Goal: Navigation & Orientation: Find specific page/section

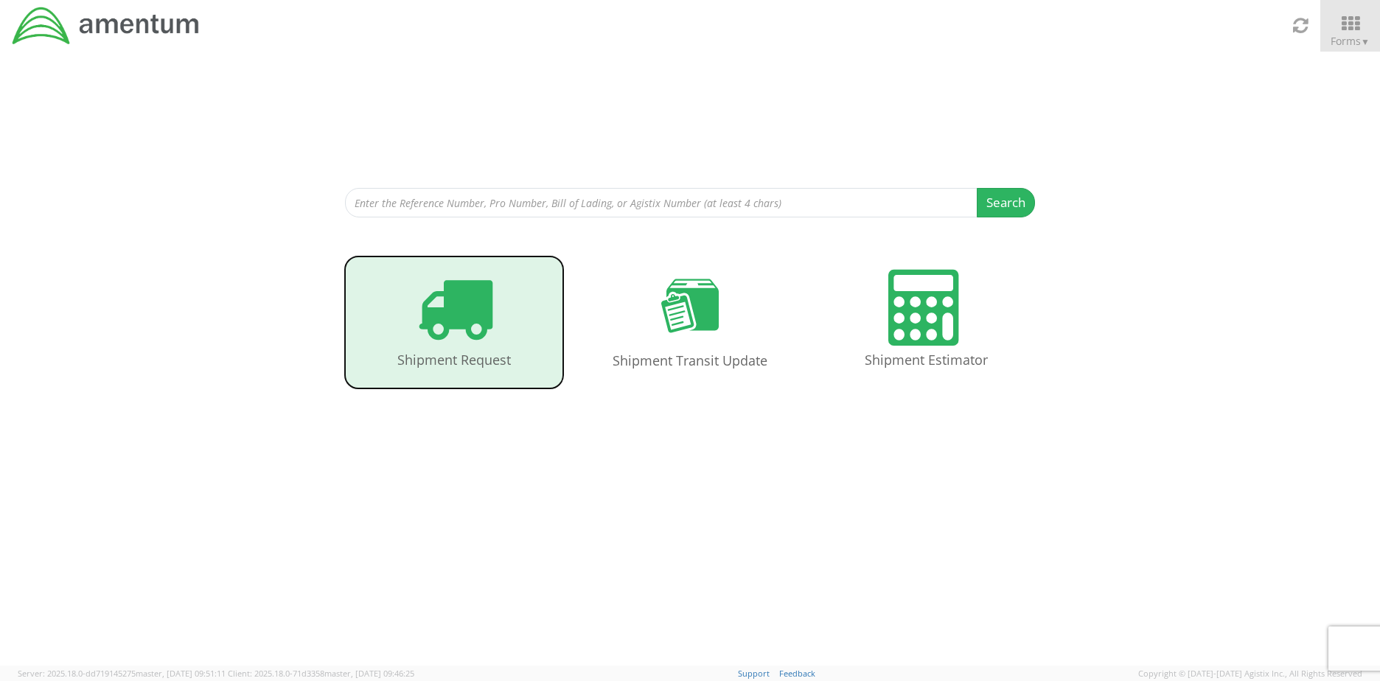
click at [492, 345] on icon at bounding box center [455, 308] width 76 height 76
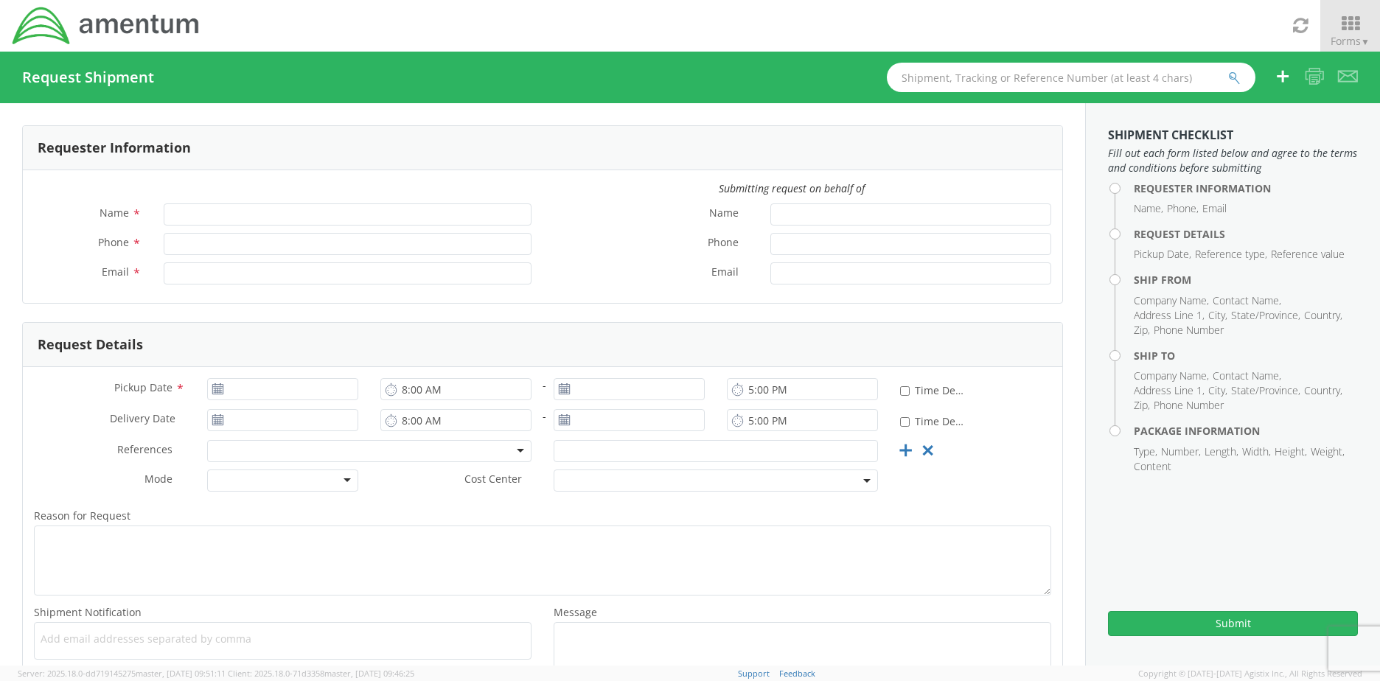
click at [585, 486] on span at bounding box center [716, 481] width 324 height 22
click at [471, 487] on span "Cost Center" at bounding box center [494, 480] width 58 height 17
click at [1356, 49] on link "Forms ▼" at bounding box center [1351, 26] width 60 height 52
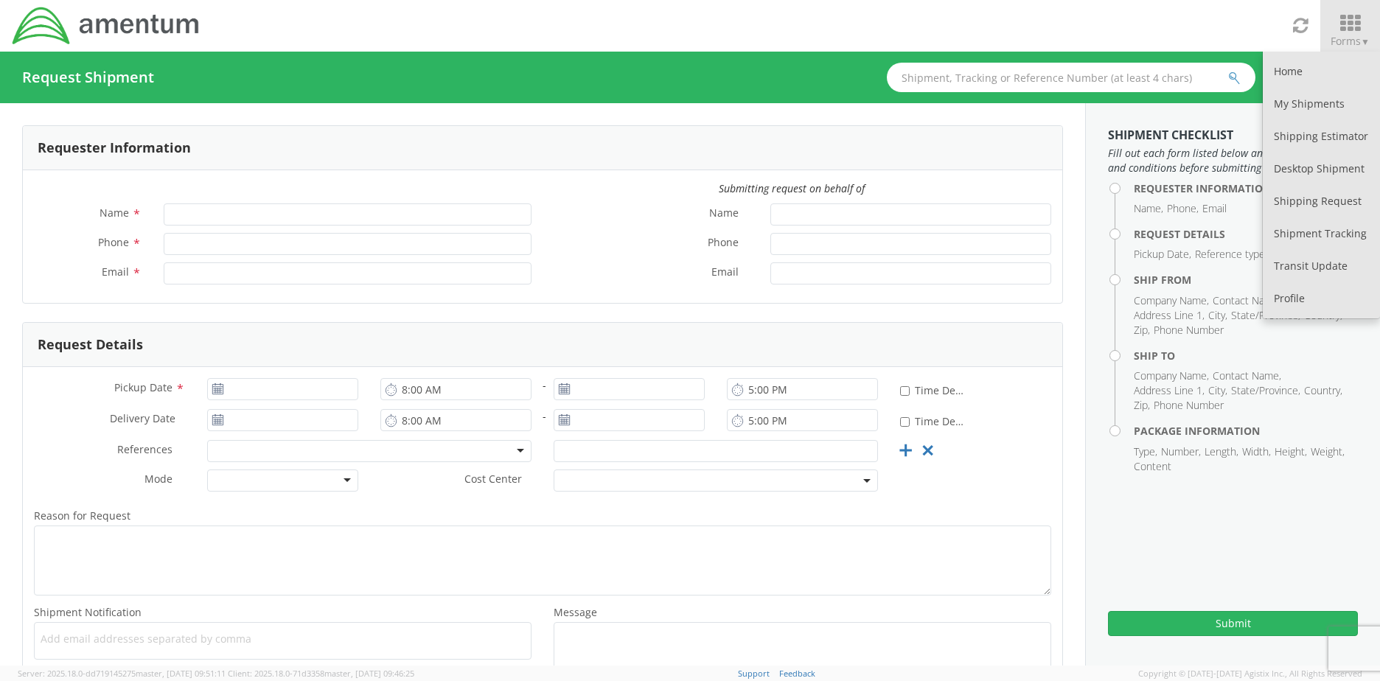
click at [1356, 49] on link "Forms ▼" at bounding box center [1351, 26] width 60 height 52
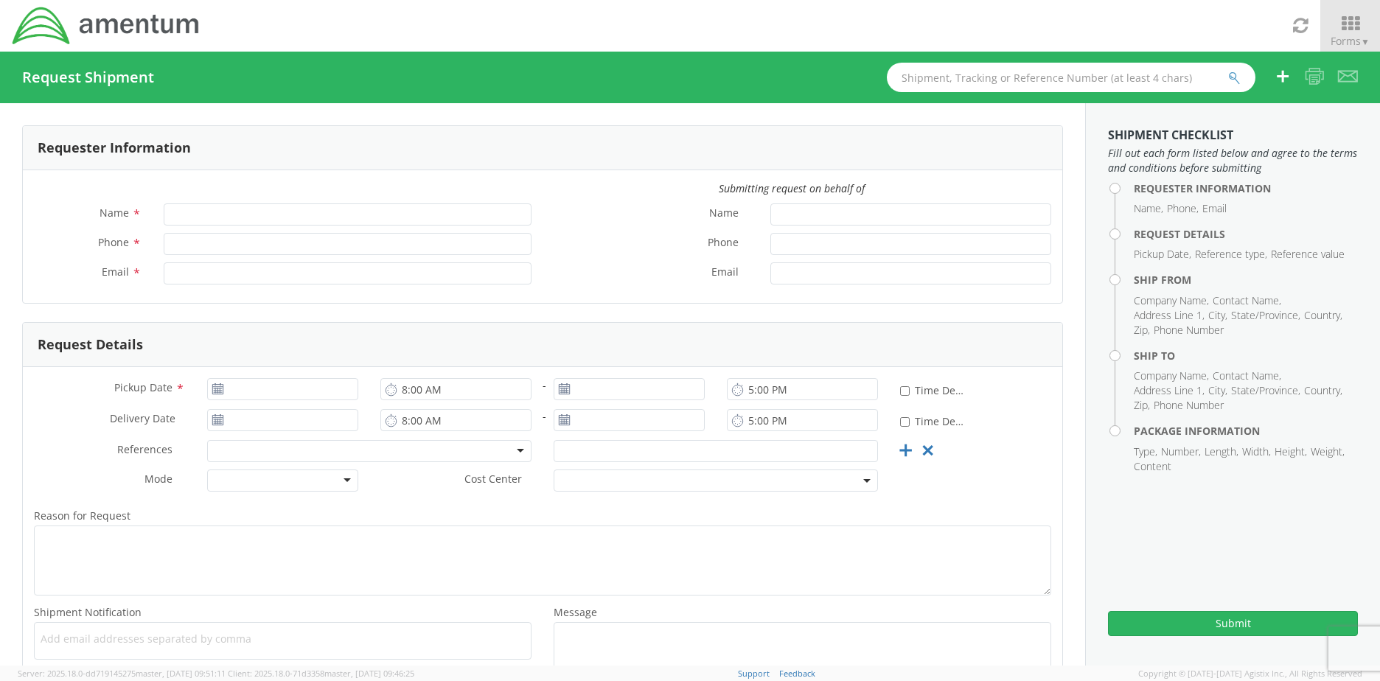
click at [250, 451] on div at bounding box center [369, 451] width 324 height 22
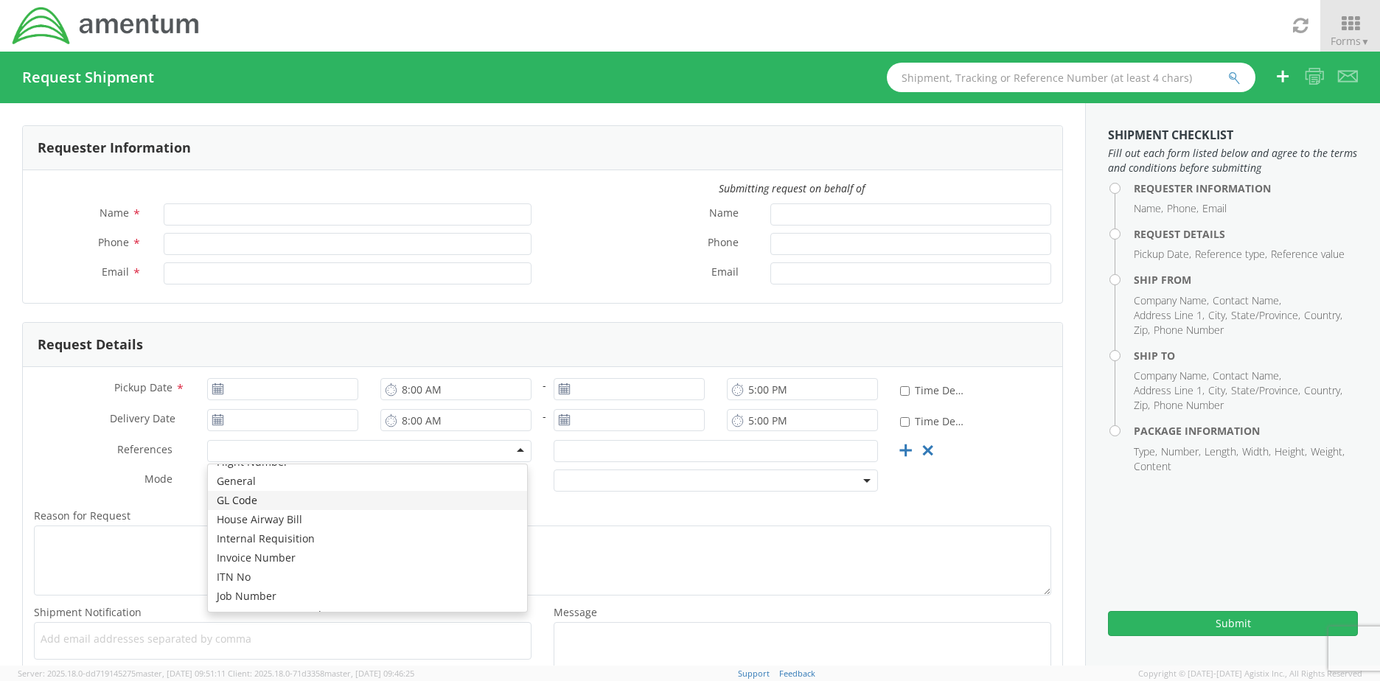
scroll to position [338, 0]
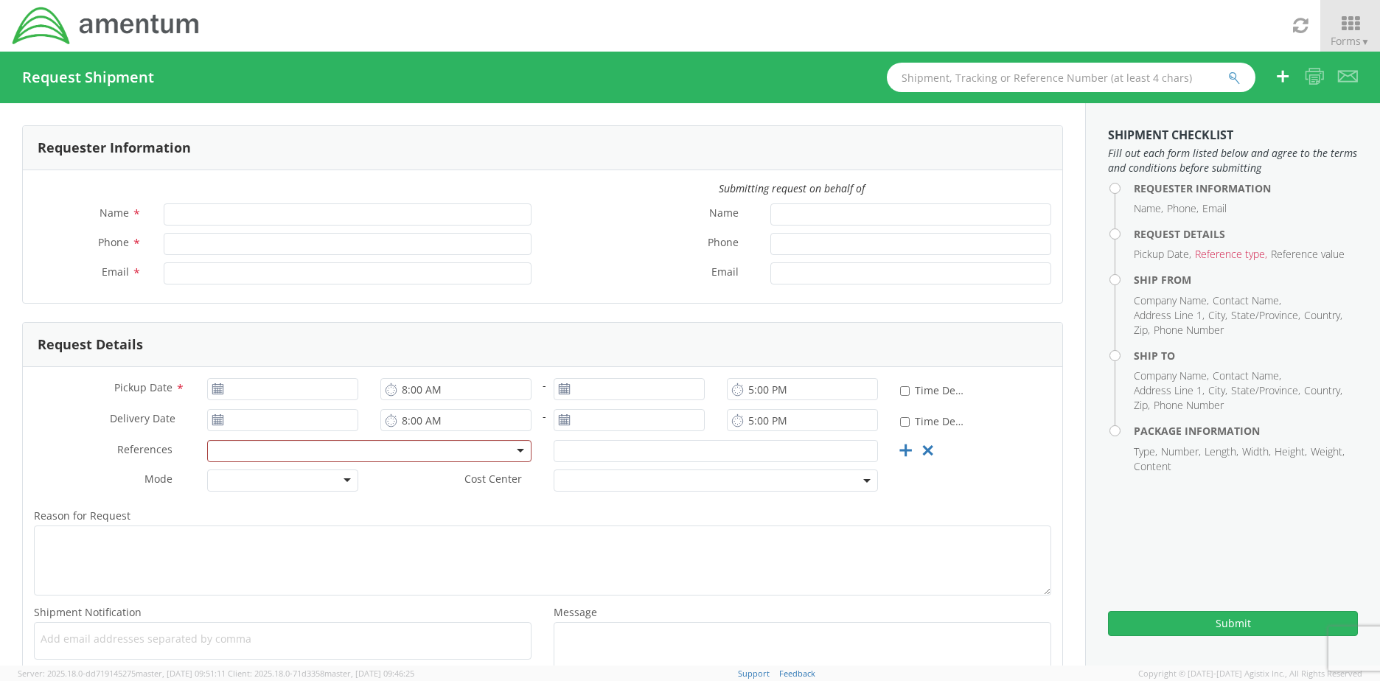
click at [24, 429] on div "Delivery Date *" at bounding box center [196, 420] width 347 height 22
click at [354, 480] on div at bounding box center [282, 481] width 151 height 22
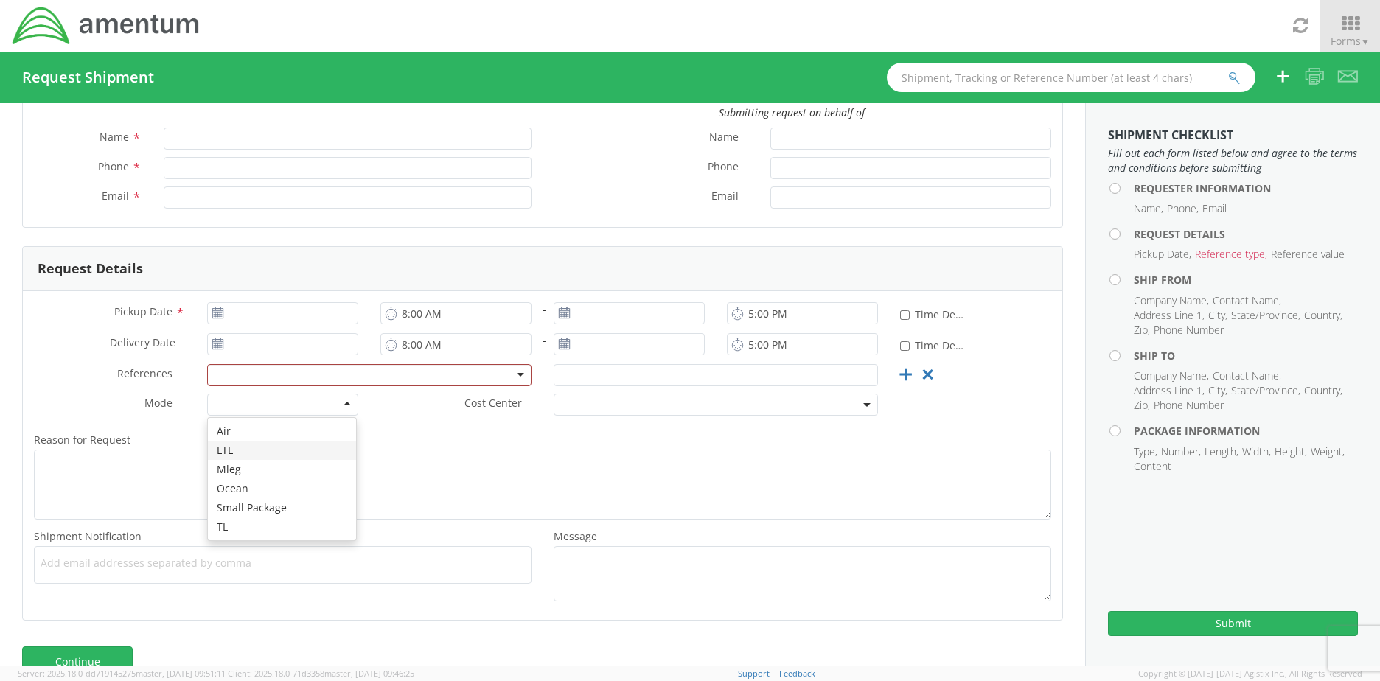
scroll to position [108, 0]
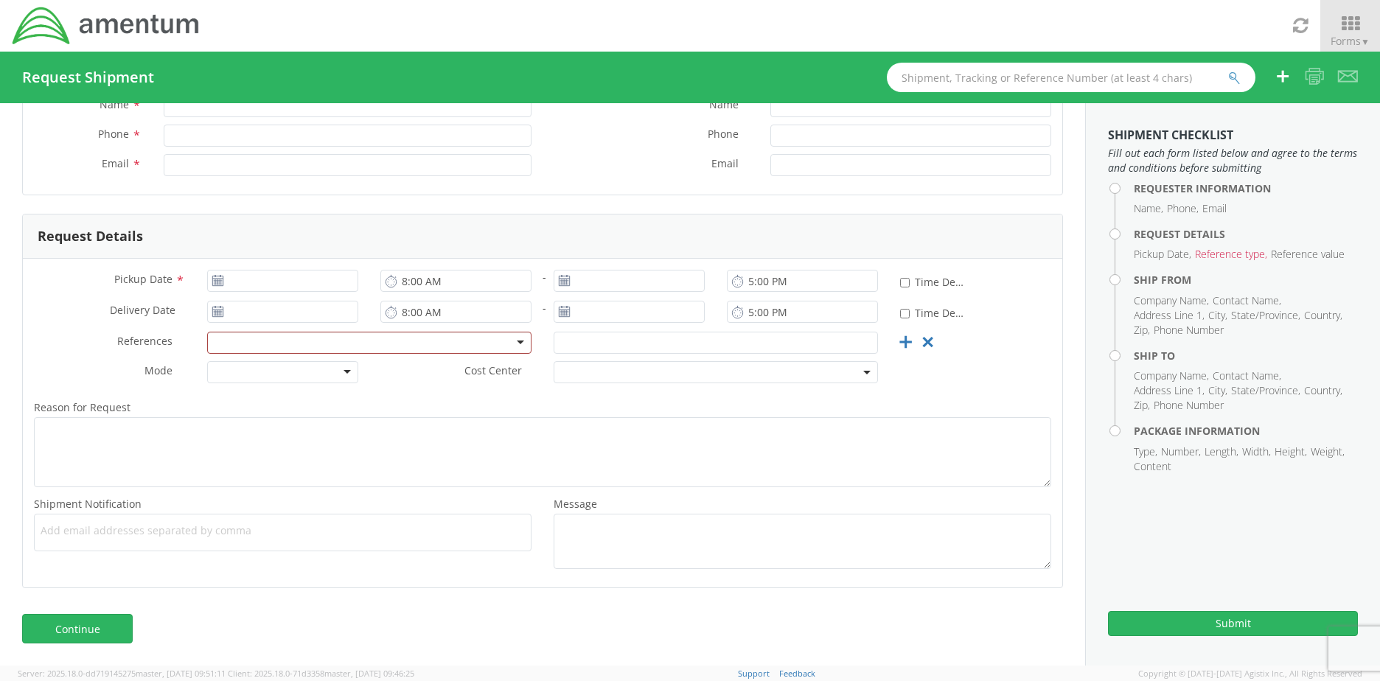
click at [389, 393] on div "Reason for Request * Shipment Notification * Add email addresses separated by c…" at bounding box center [543, 484] width 1040 height 186
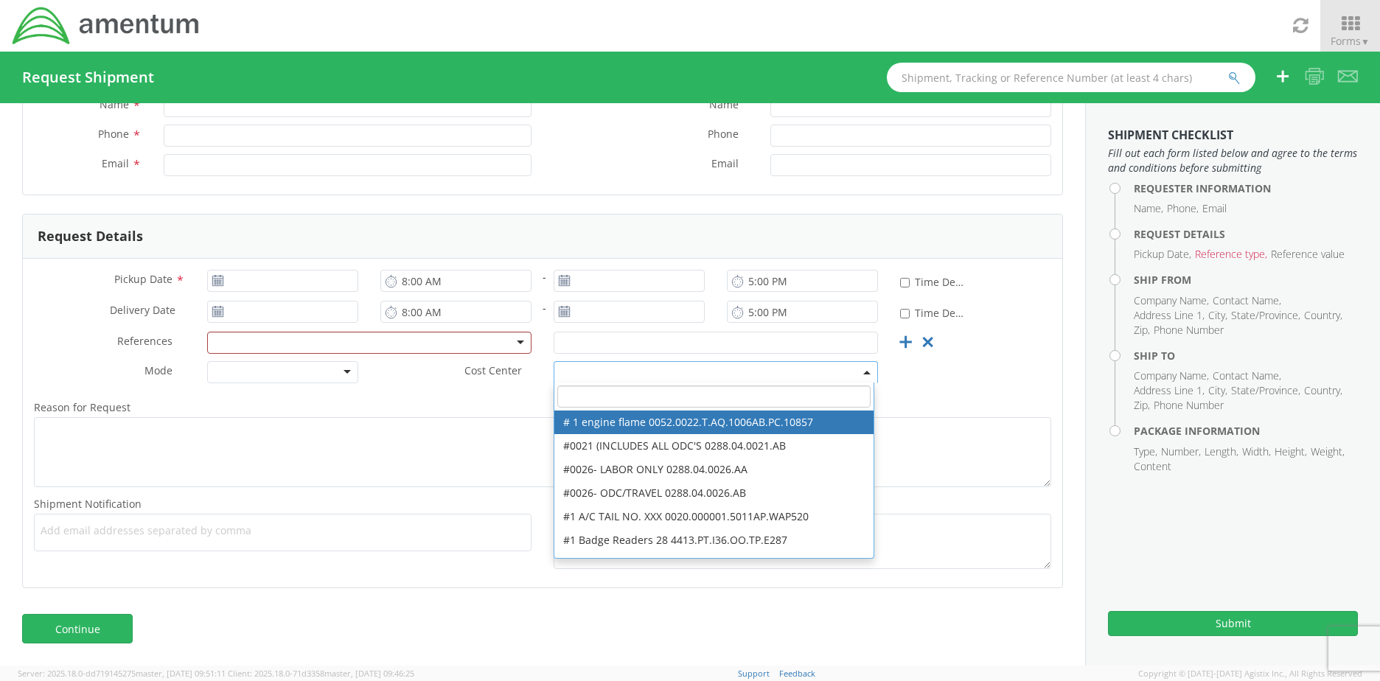
click at [674, 363] on span at bounding box center [716, 372] width 324 height 22
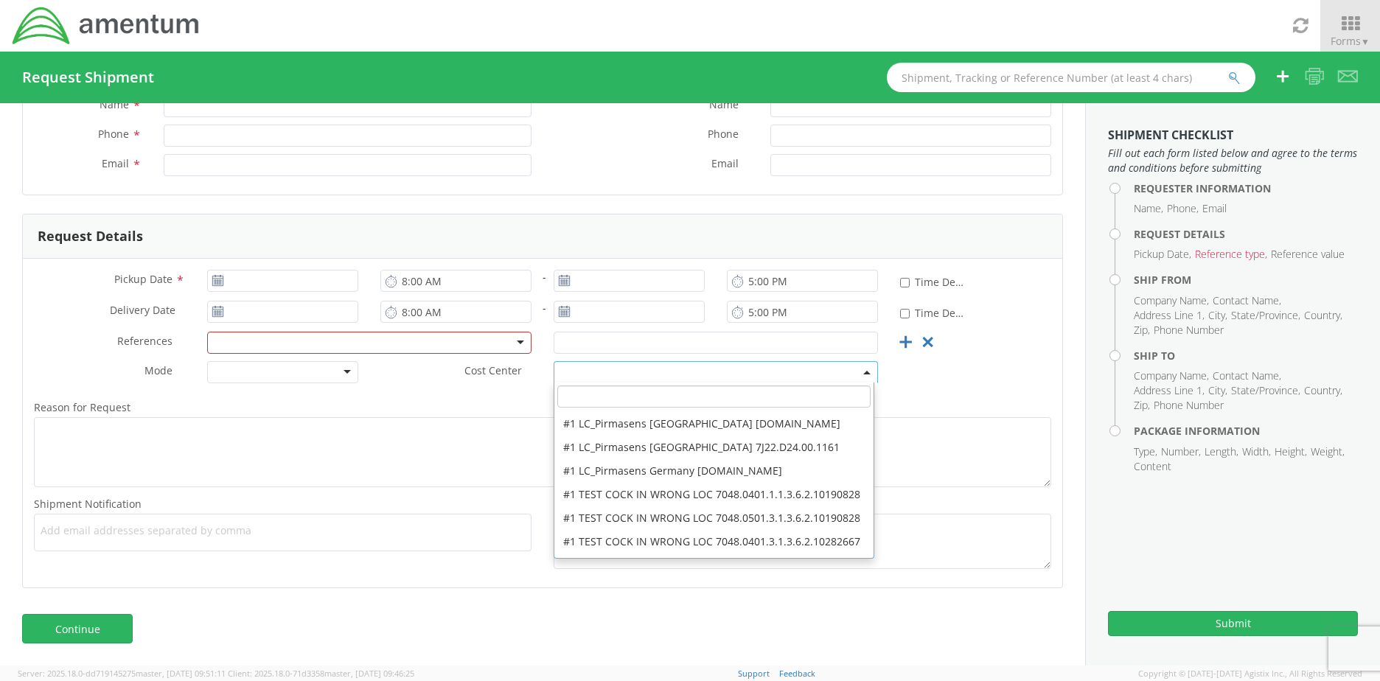
scroll to position [492, 0]
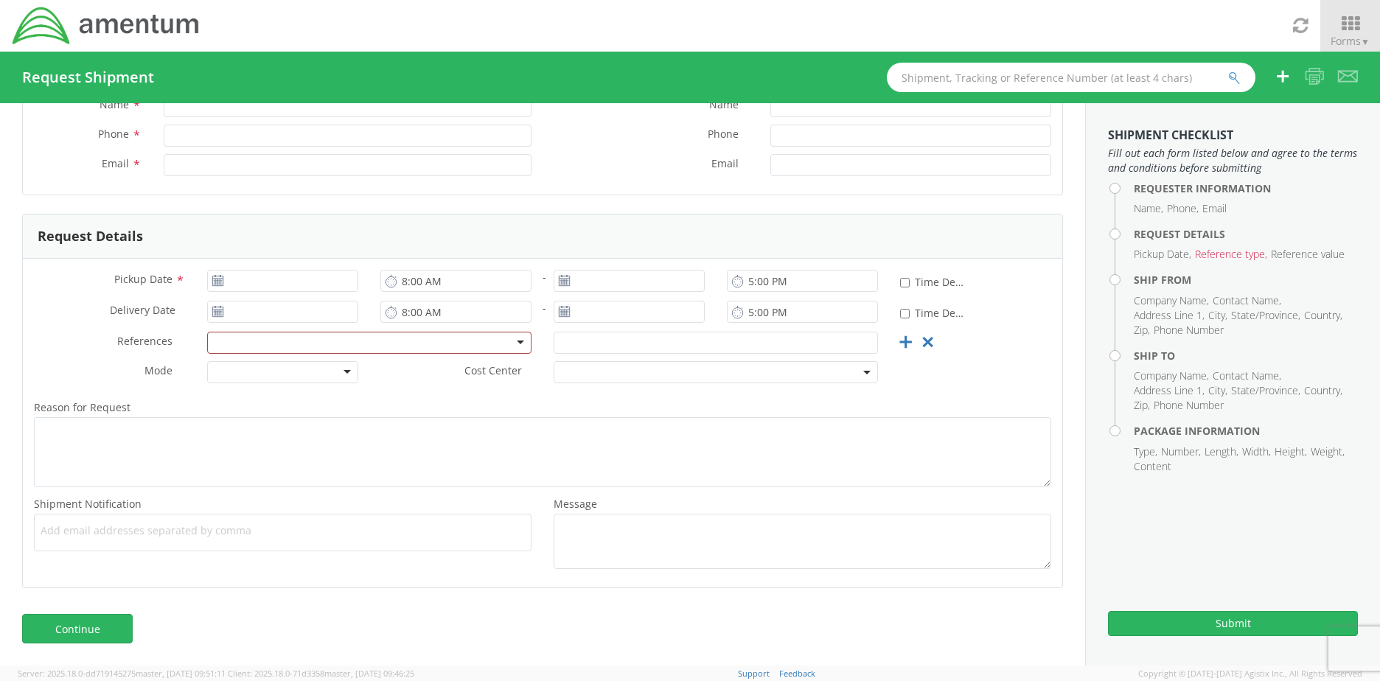
click at [404, 374] on label "Cost Center *" at bounding box center [455, 370] width 173 height 19
click at [807, 346] on input "text" at bounding box center [716, 343] width 324 height 22
click at [961, 374] on div "Mode * Air LTL Mleg Ocean Small Package TL Cost Center *" at bounding box center [543, 375] width 1040 height 29
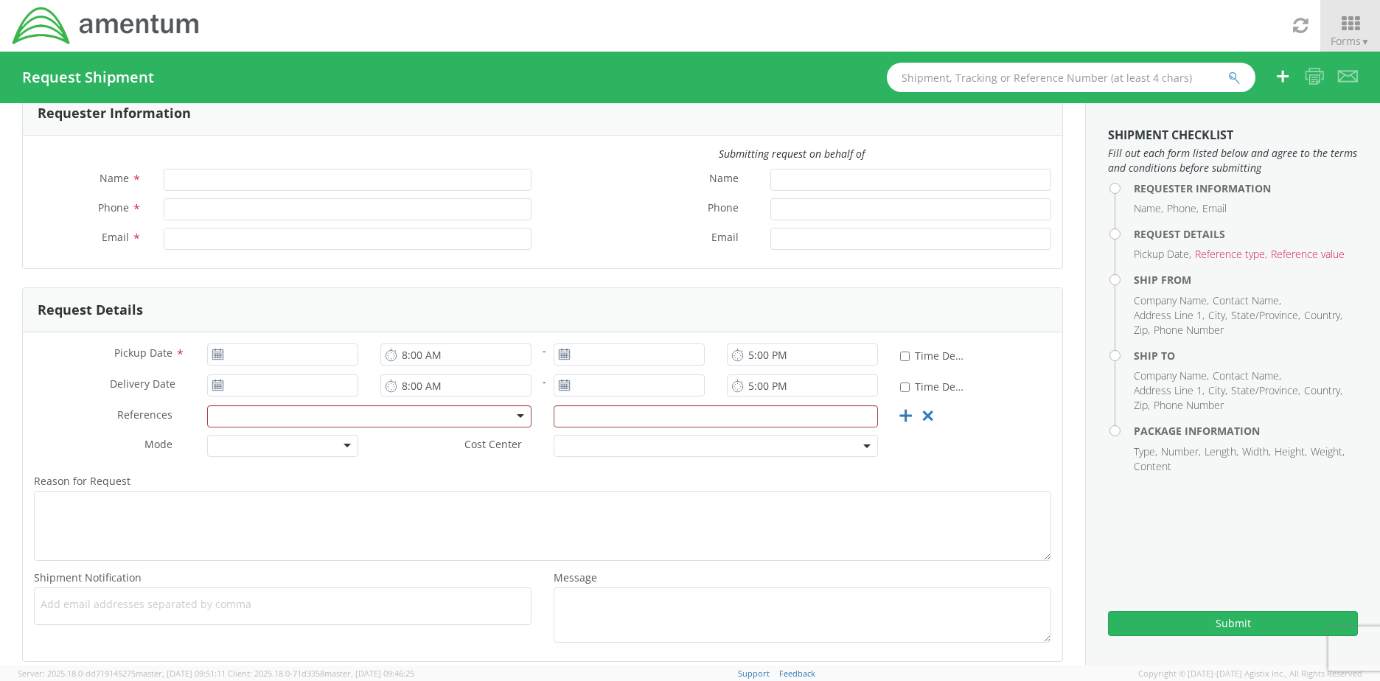
scroll to position [0, 0]
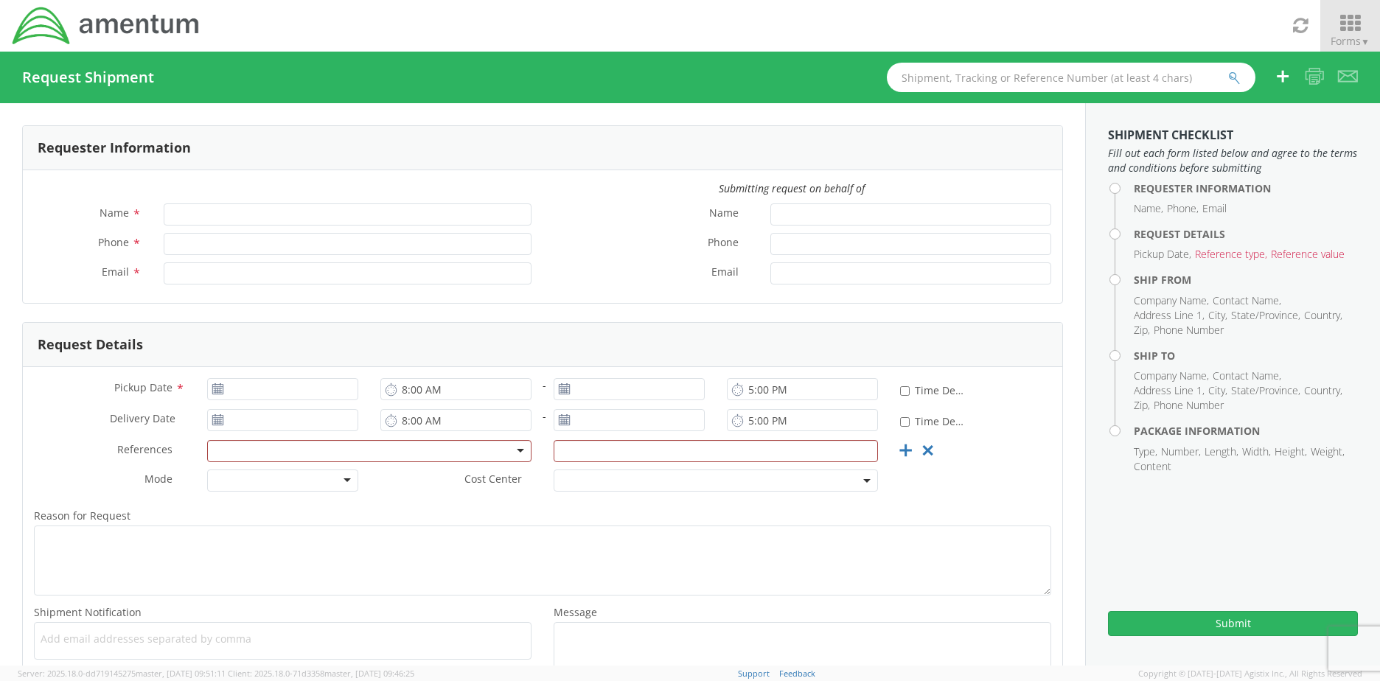
click at [1343, 28] on icon at bounding box center [1350, 23] width 69 height 21
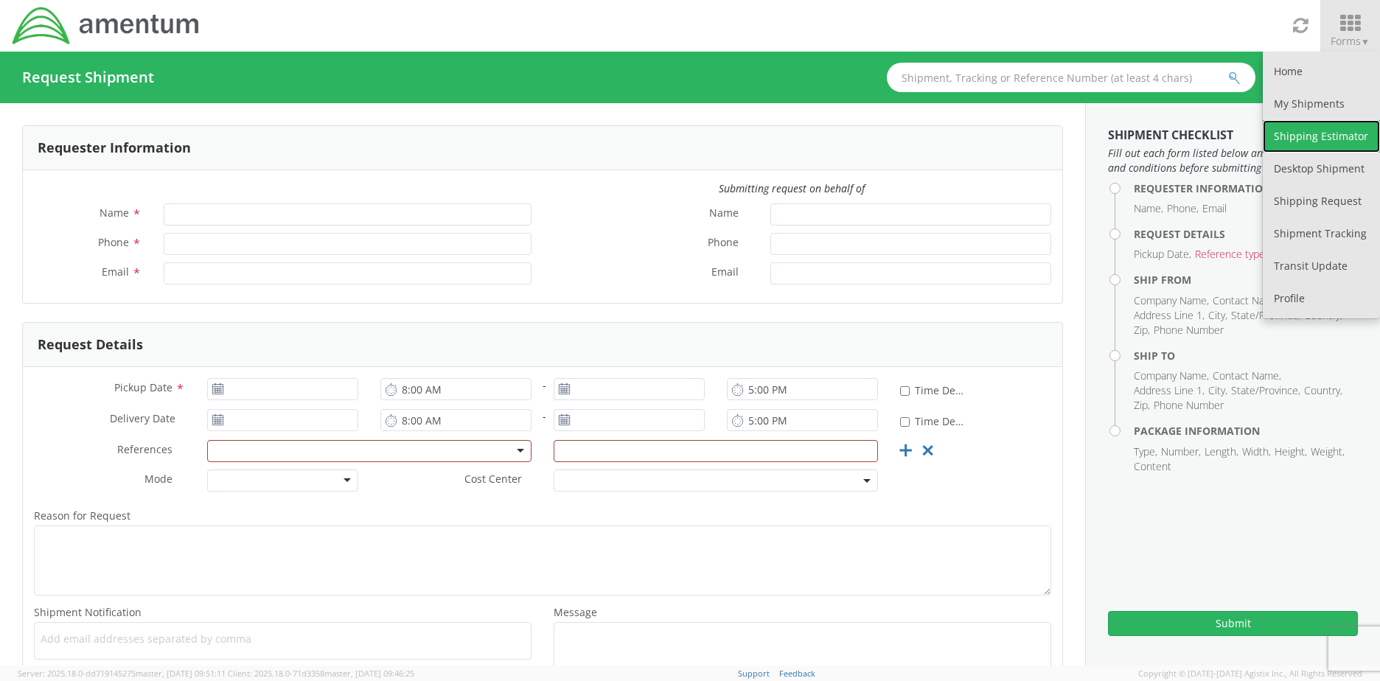
click at [1332, 129] on link "Shipping Estimator" at bounding box center [1321, 136] width 117 height 32
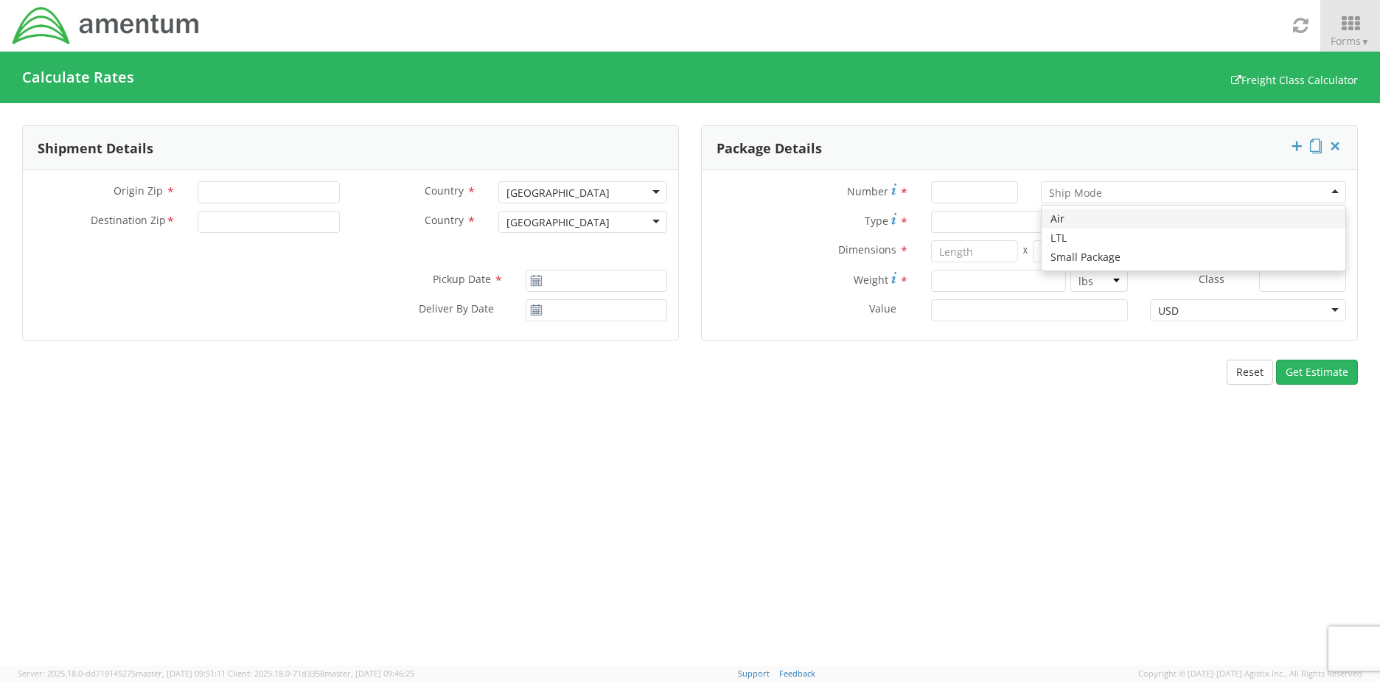
click at [1189, 190] on div at bounding box center [1194, 192] width 306 height 22
click at [1217, 225] on div at bounding box center [1138, 222] width 415 height 22
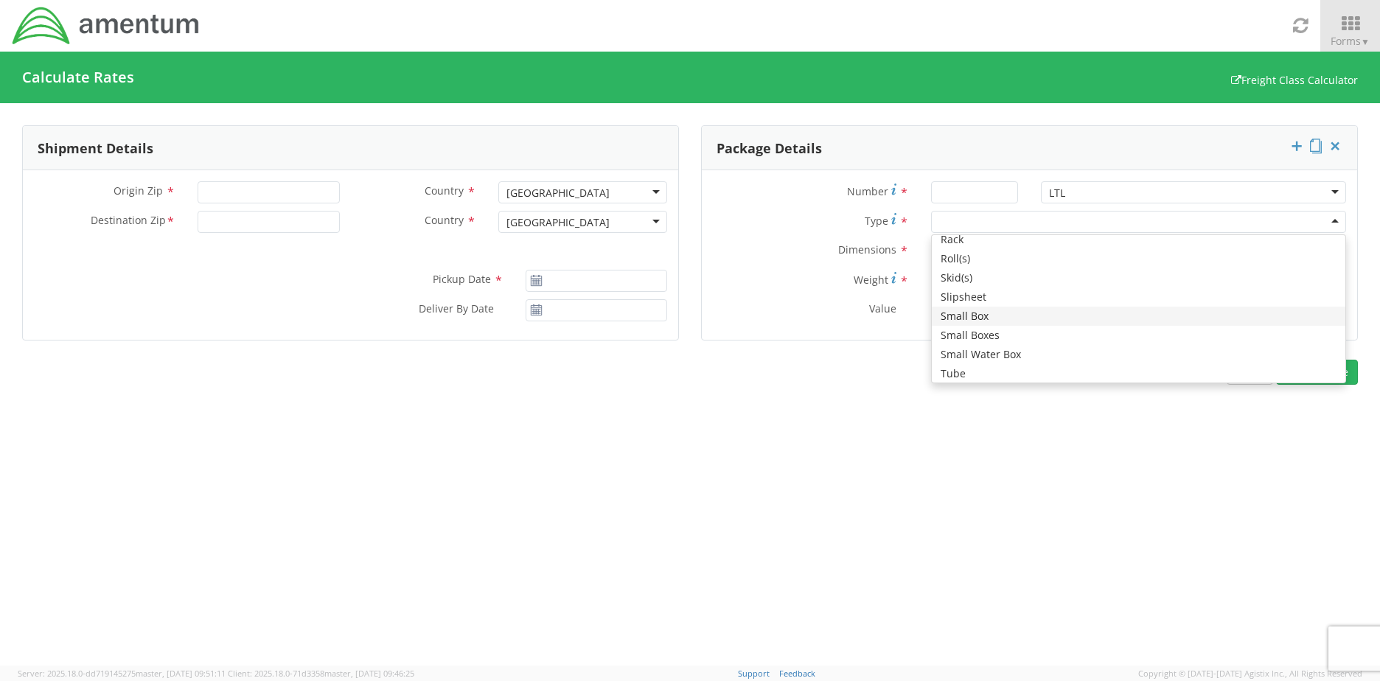
scroll to position [614, 0]
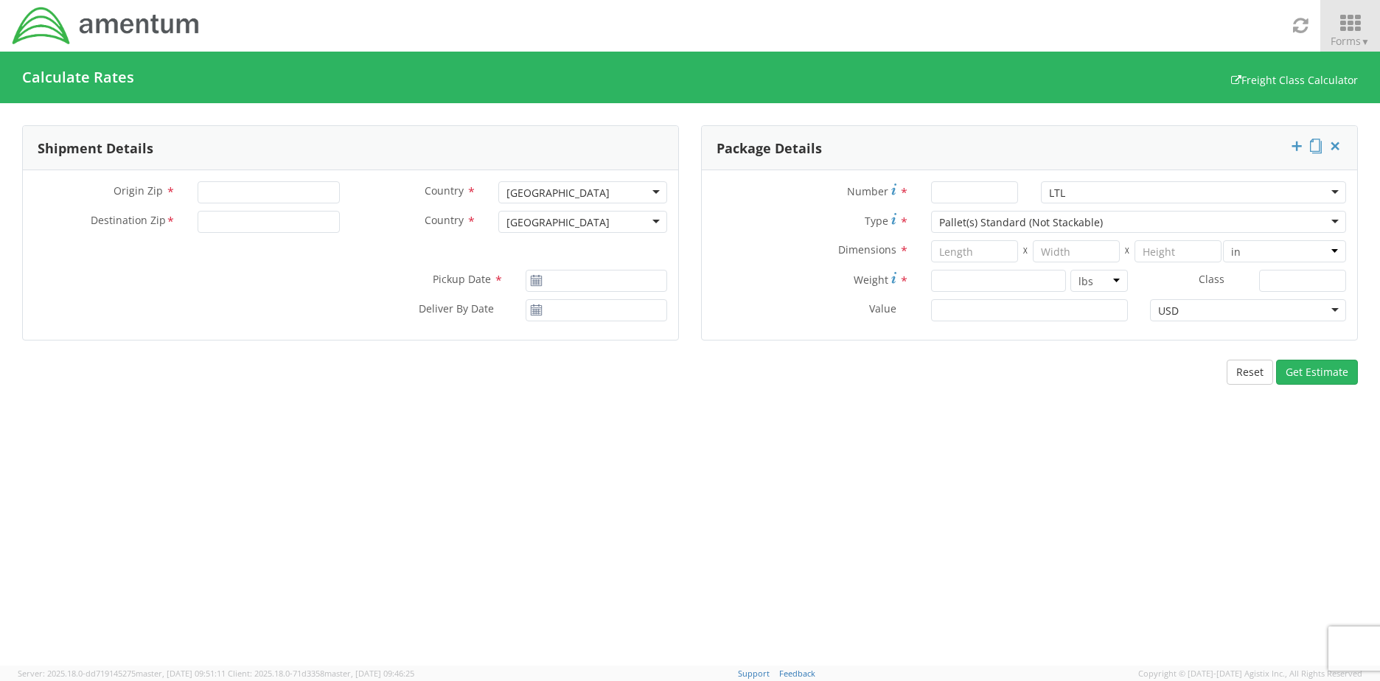
click at [1341, 25] on icon at bounding box center [1350, 23] width 69 height 21
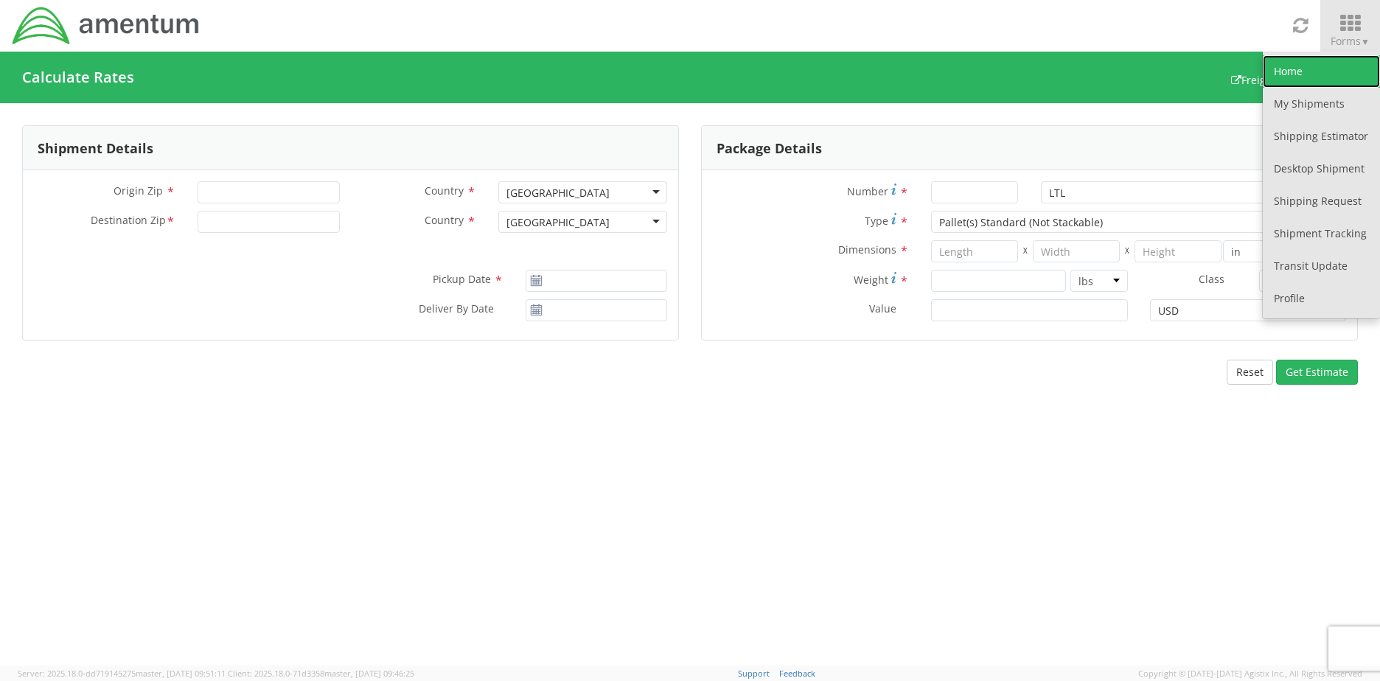
click at [1314, 68] on link "Home" at bounding box center [1321, 71] width 117 height 32
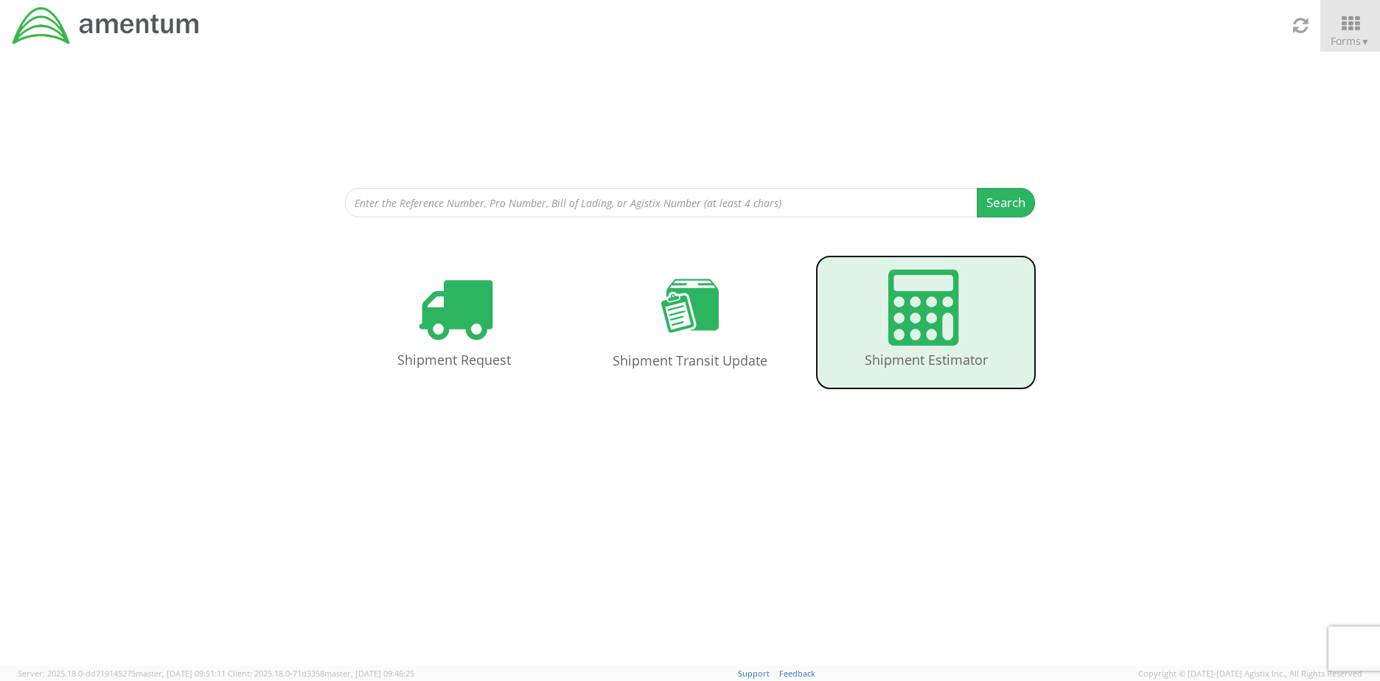
click at [897, 305] on icon at bounding box center [927, 308] width 76 height 76
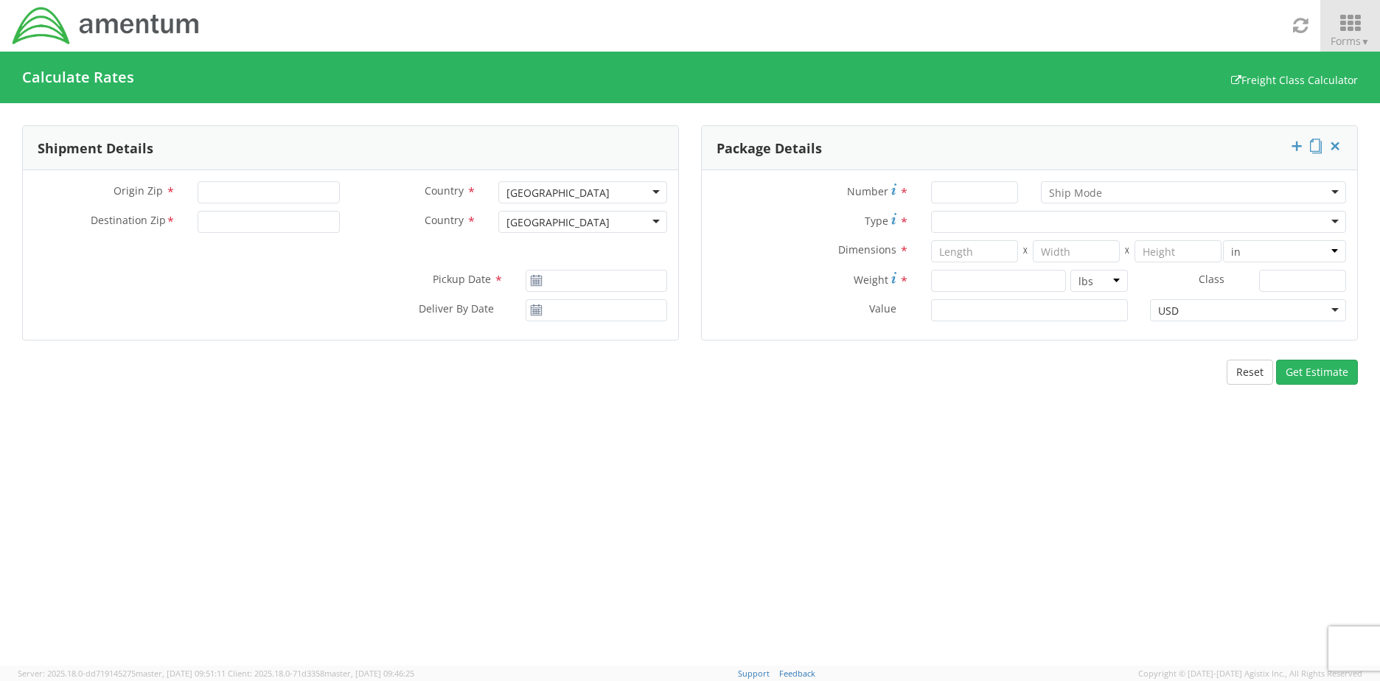
click at [1369, 14] on icon at bounding box center [1350, 23] width 69 height 21
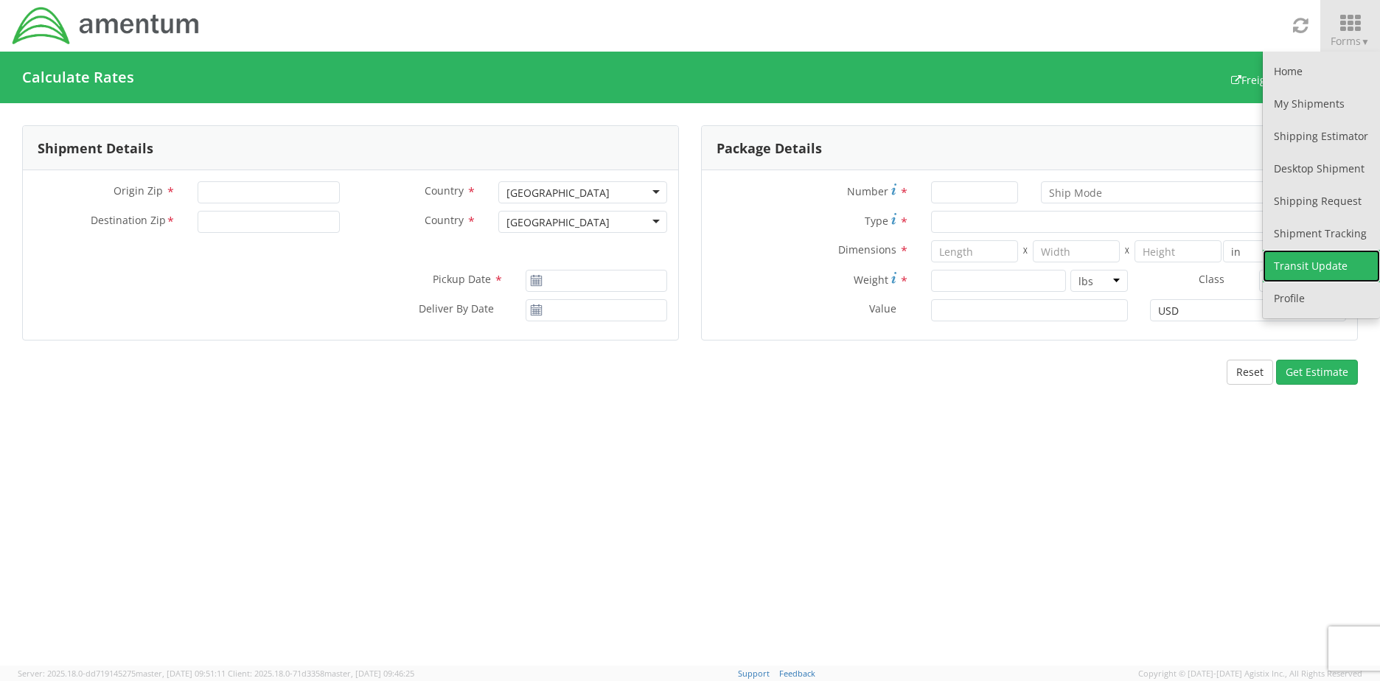
click at [1315, 265] on link "Transit Update" at bounding box center [1321, 266] width 117 height 32
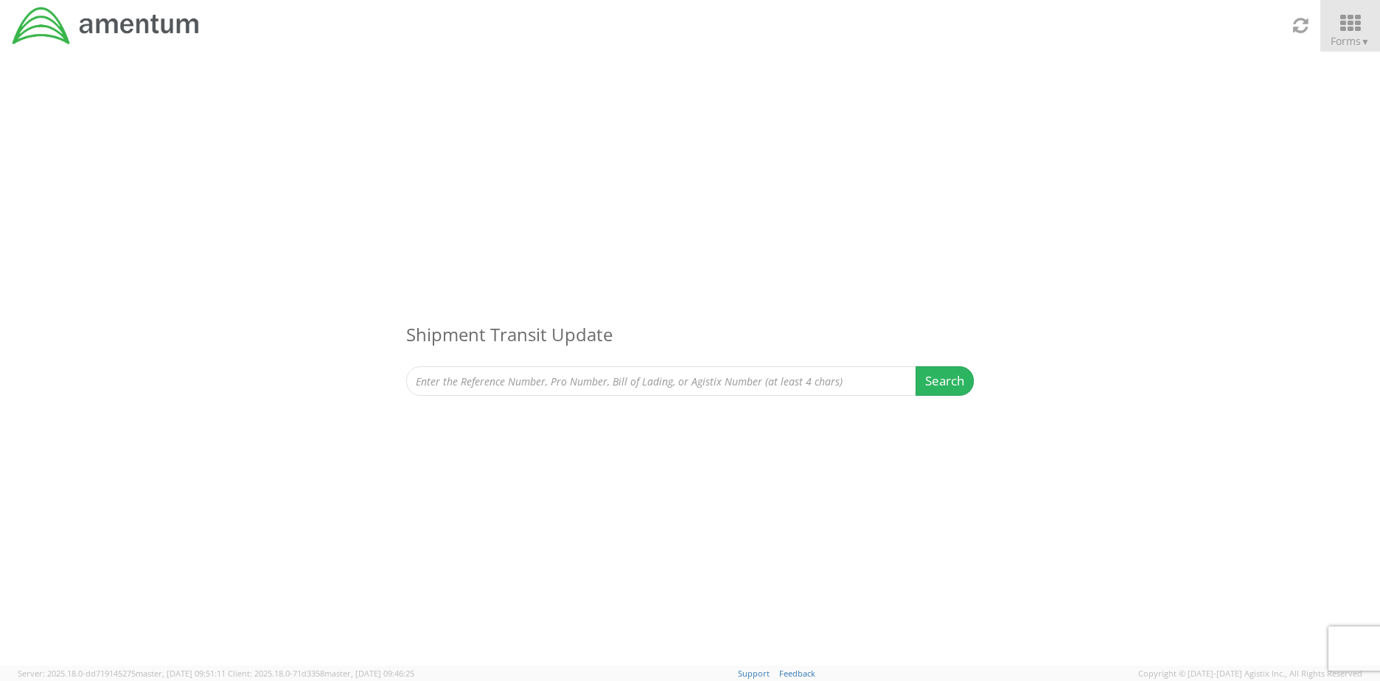
click at [1354, 25] on icon at bounding box center [1350, 23] width 69 height 21
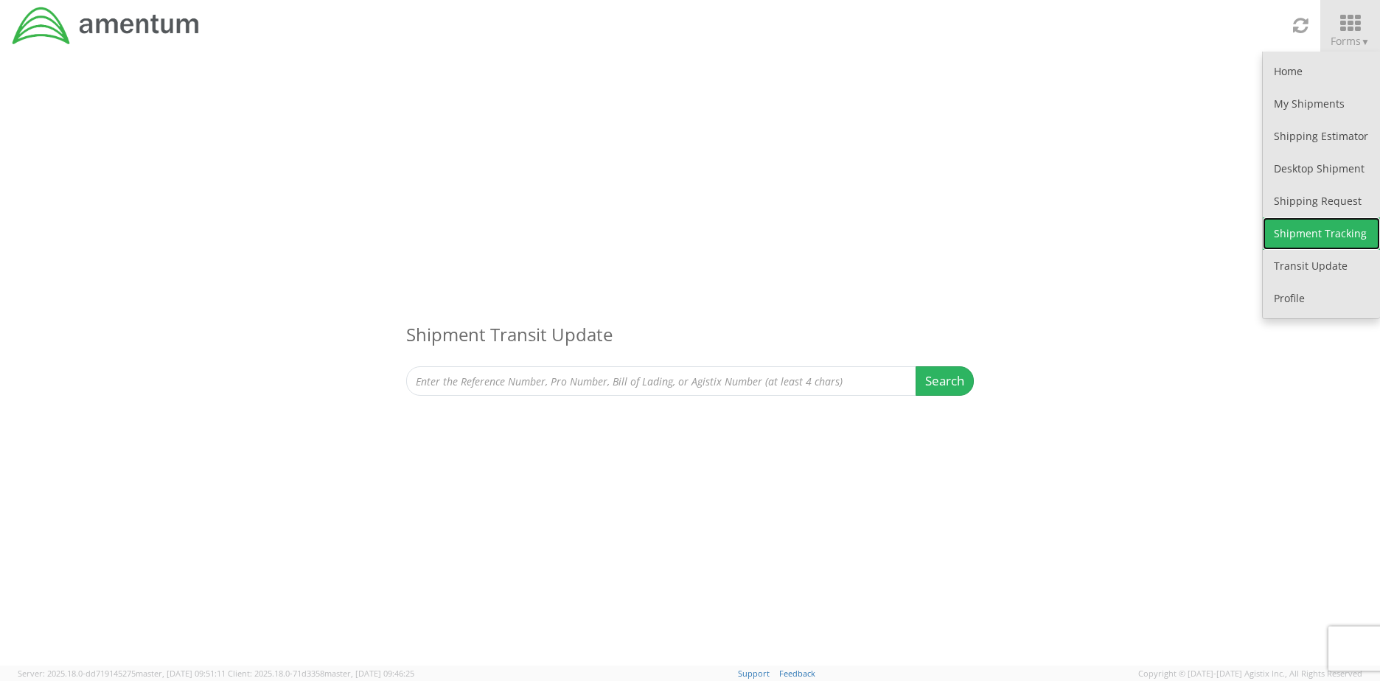
click at [1315, 235] on link "Shipment Tracking" at bounding box center [1321, 234] width 117 height 32
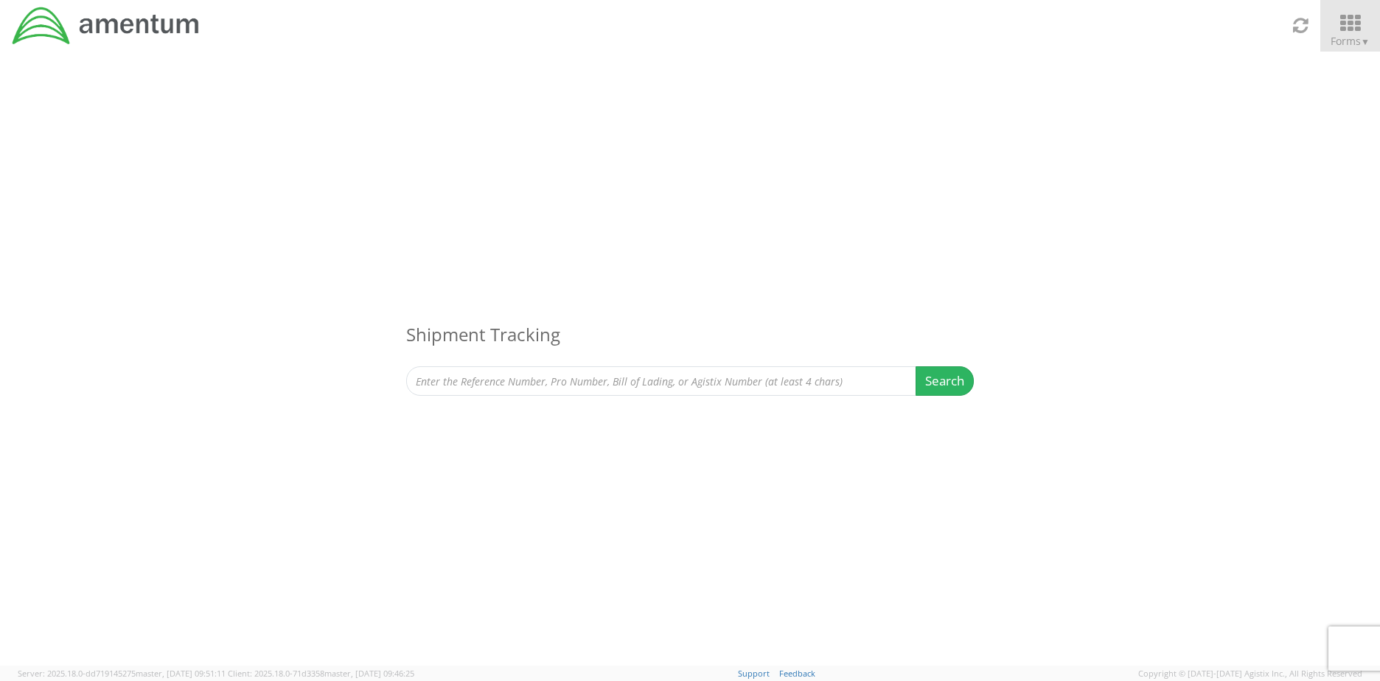
click at [1368, 18] on icon at bounding box center [1350, 23] width 69 height 21
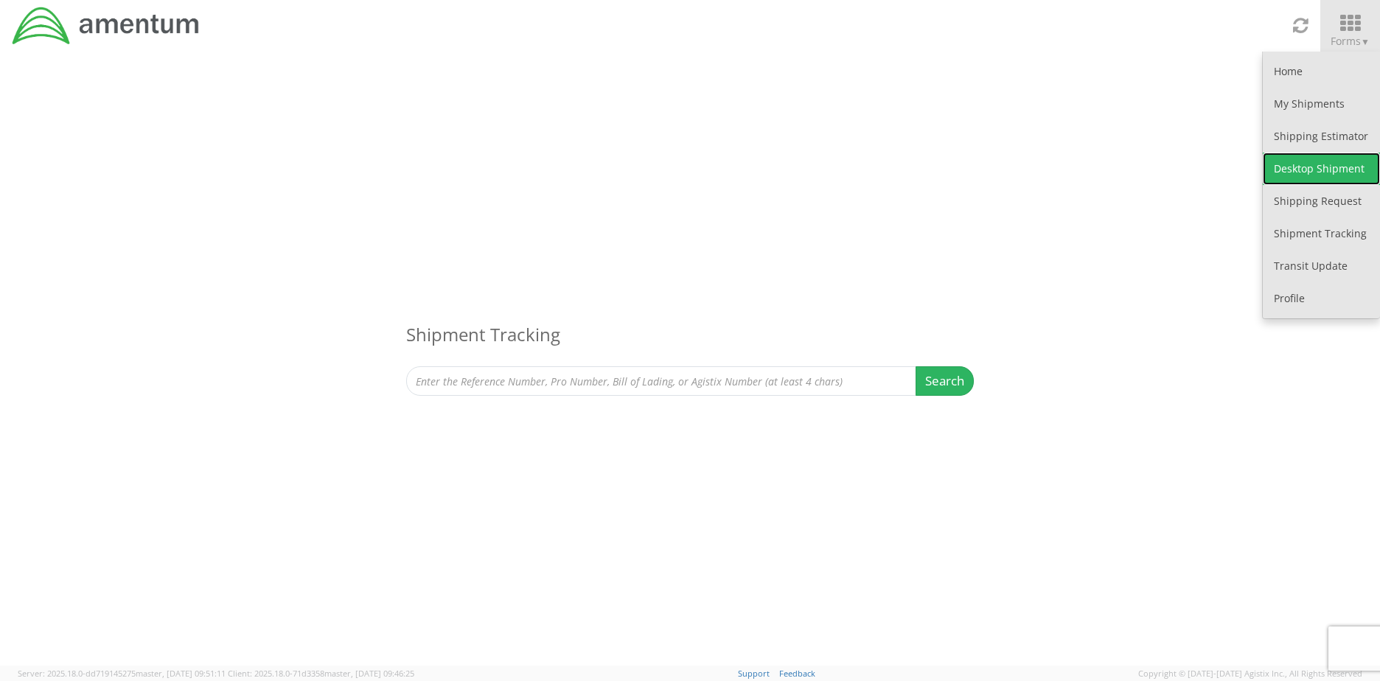
click at [1349, 164] on link "Desktop Shipment" at bounding box center [1321, 169] width 117 height 32
